Goal: Find specific page/section: Find specific page/section

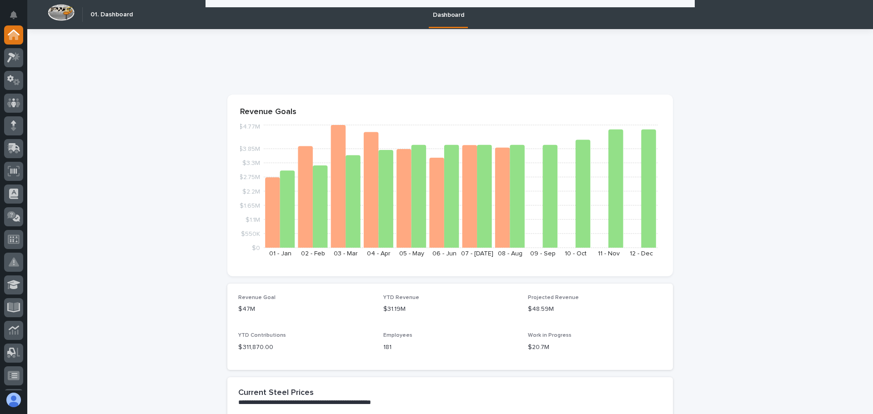
scroll to position [1459, 0]
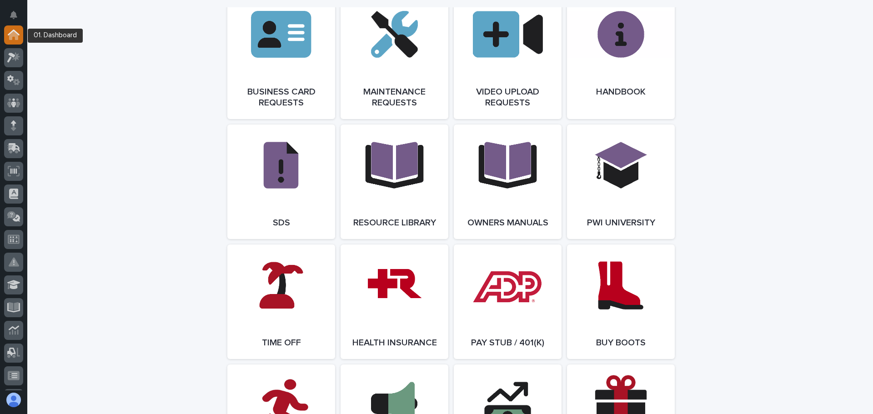
click at [18, 31] on icon at bounding box center [14, 35] width 12 height 10
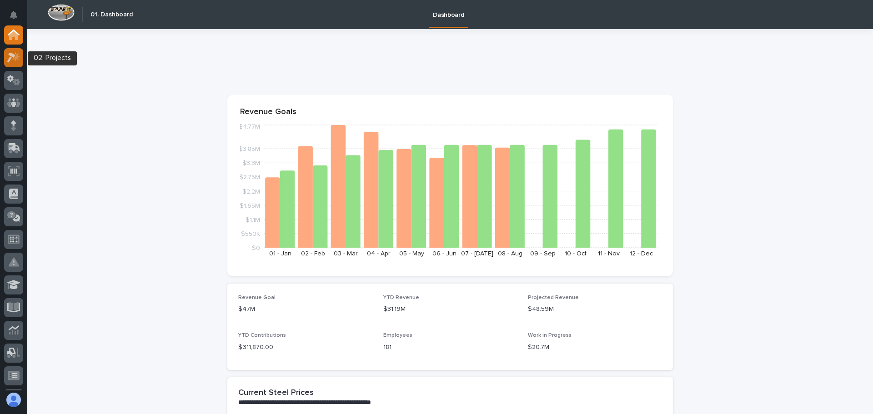
click at [16, 54] on icon at bounding box center [16, 56] width 8 height 9
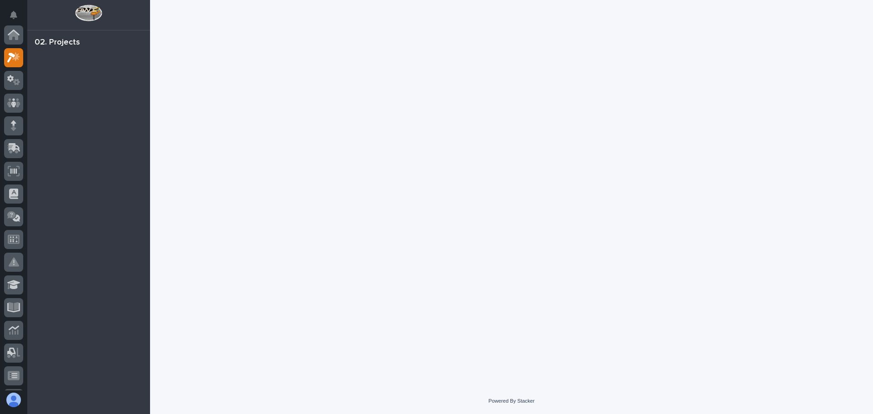
scroll to position [23, 0]
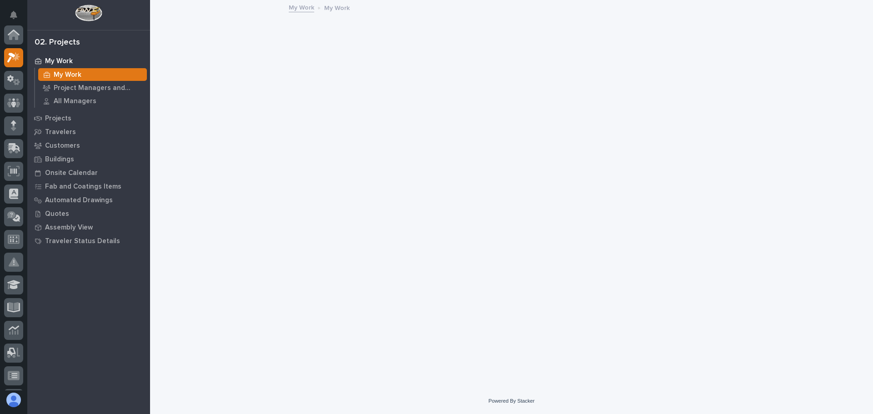
scroll to position [23, 0]
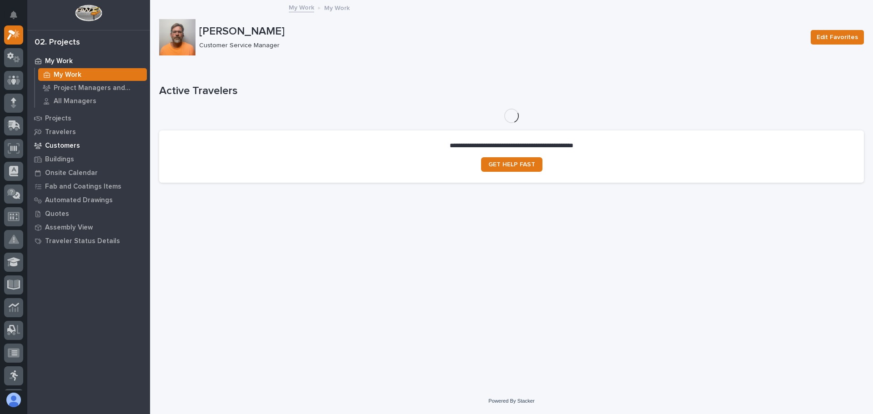
click at [70, 144] on p "Customers" at bounding box center [62, 146] width 35 height 8
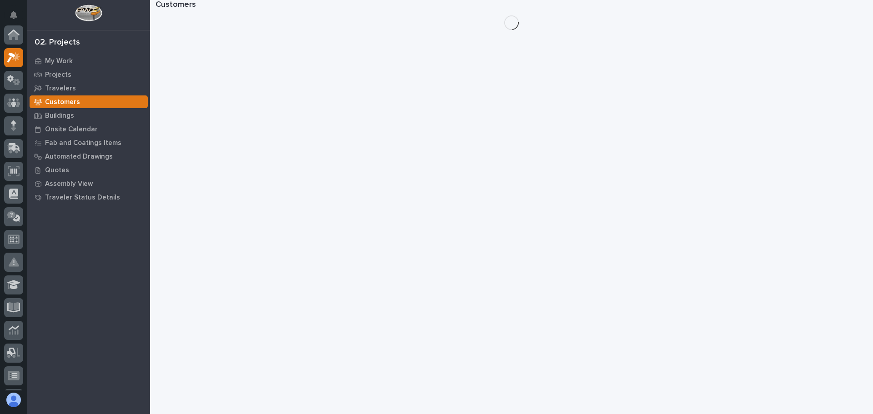
scroll to position [23, 0]
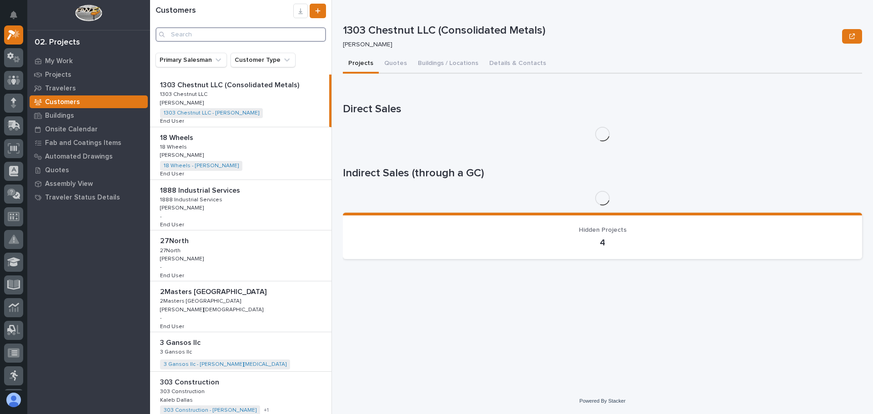
click at [187, 33] on input "Search" at bounding box center [241, 34] width 171 height 15
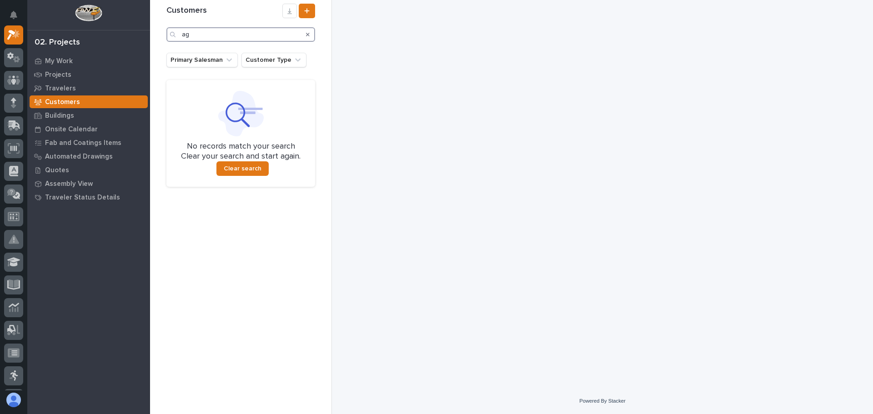
type input "a"
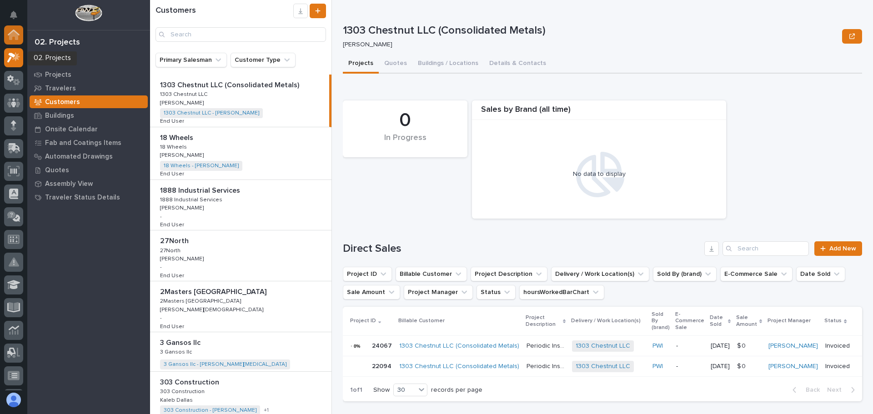
click at [10, 30] on icon at bounding box center [14, 35] width 12 height 10
